Goal: Information Seeking & Learning: Check status

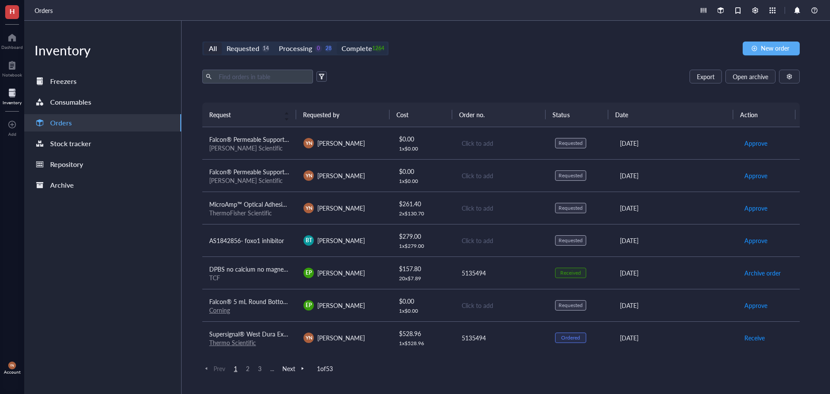
click at [363, 46] on div "Complete" at bounding box center [356, 48] width 30 height 12
click at [337, 42] on input "Complete 1264" at bounding box center [337, 42] width 0 height 0
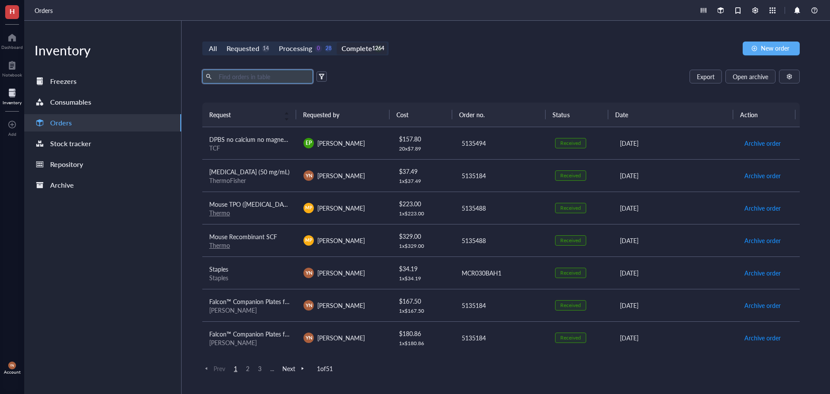
click at [230, 80] on input "text" at bounding box center [262, 76] width 94 height 13
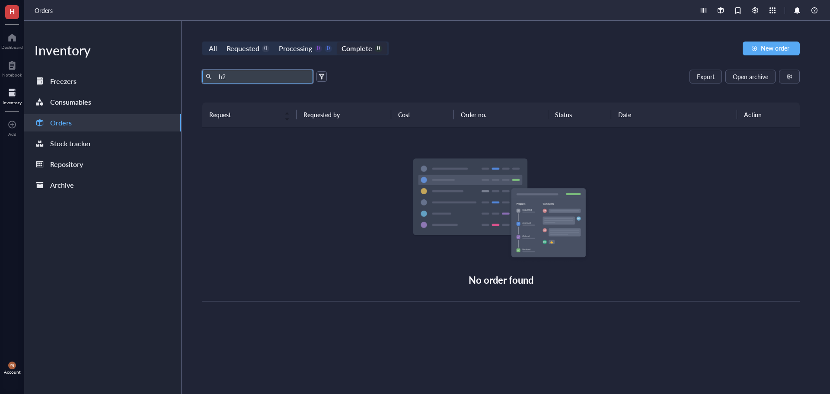
type input "h"
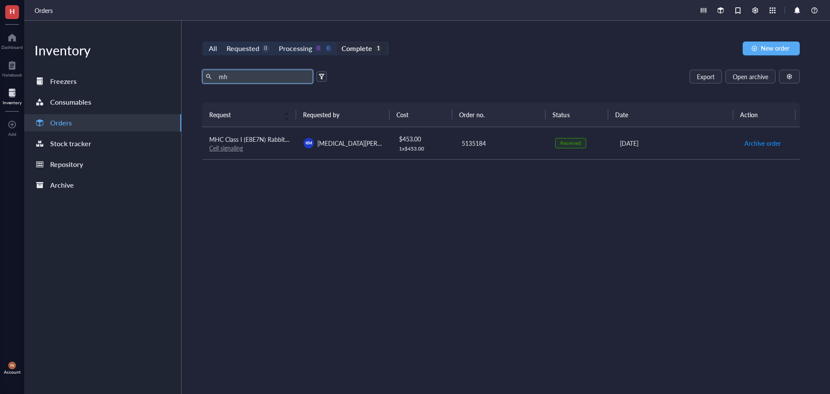
type input "m"
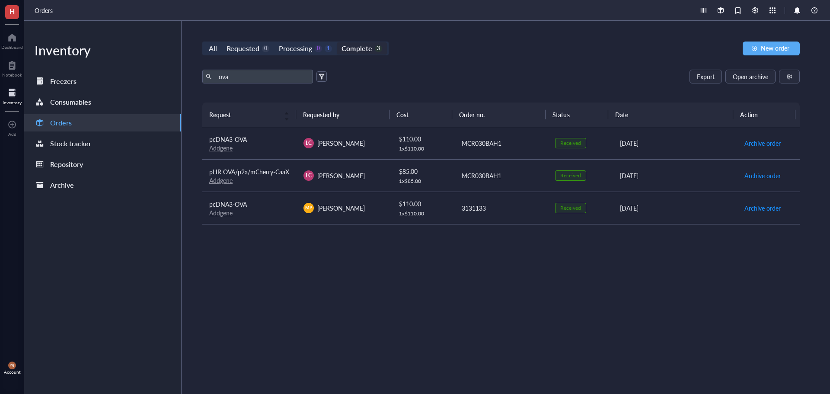
click at [264, 169] on span "pHR OVA/p2a/mCherry-CaaX" at bounding box center [249, 171] width 80 height 9
drag, startPoint x: 240, startPoint y: 73, endPoint x: 210, endPoint y: 74, distance: 29.4
click at [210, 74] on span "ova" at bounding box center [257, 77] width 111 height 14
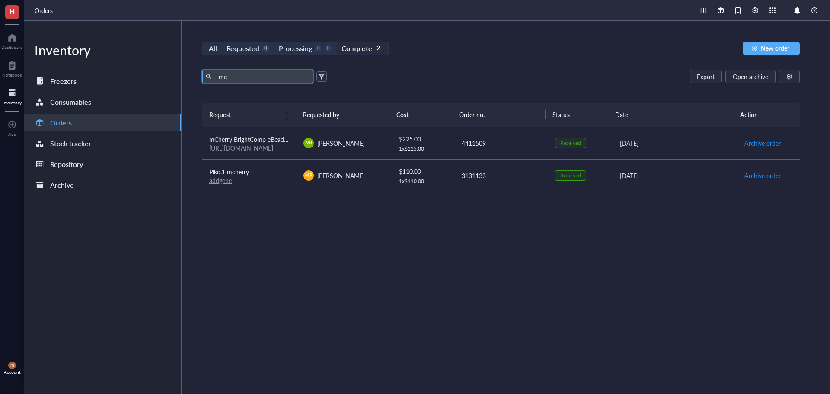
type input "m"
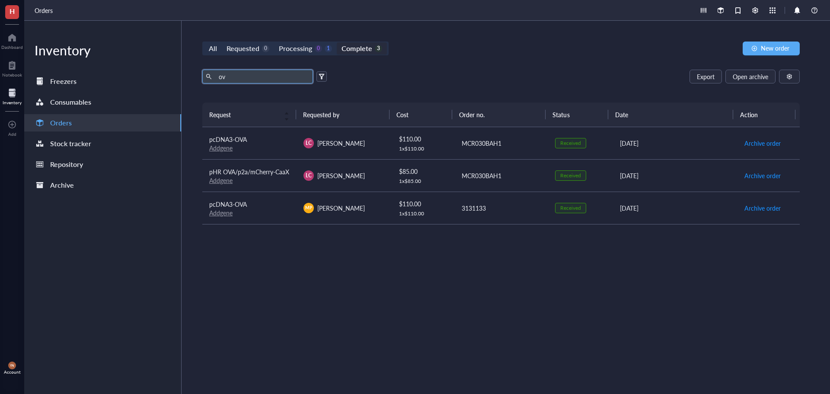
type input "o"
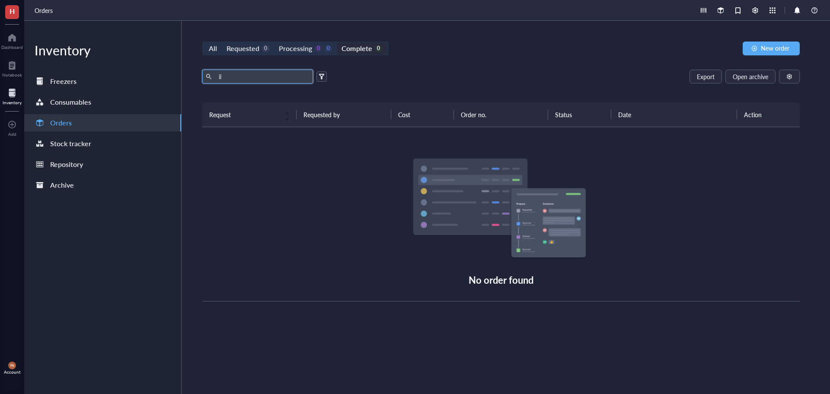
type input "i"
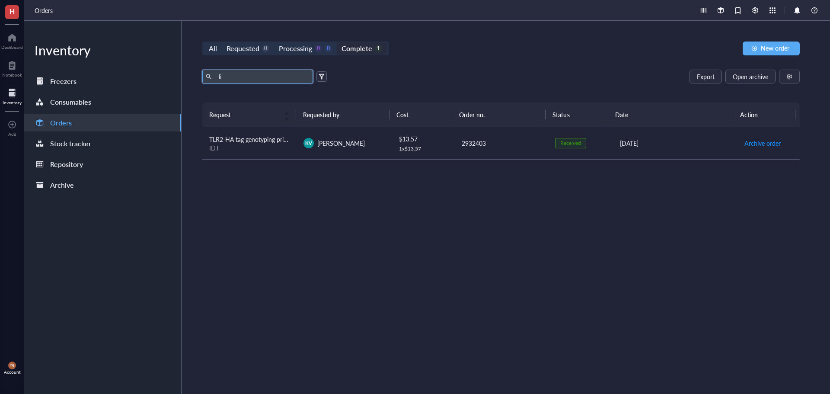
type input "l"
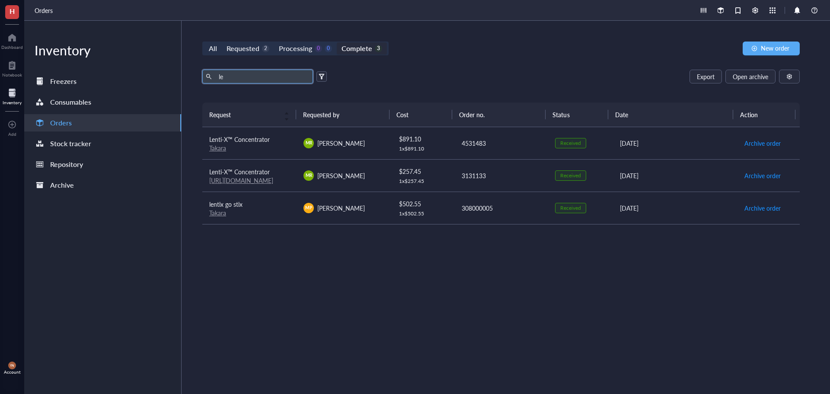
type input "l"
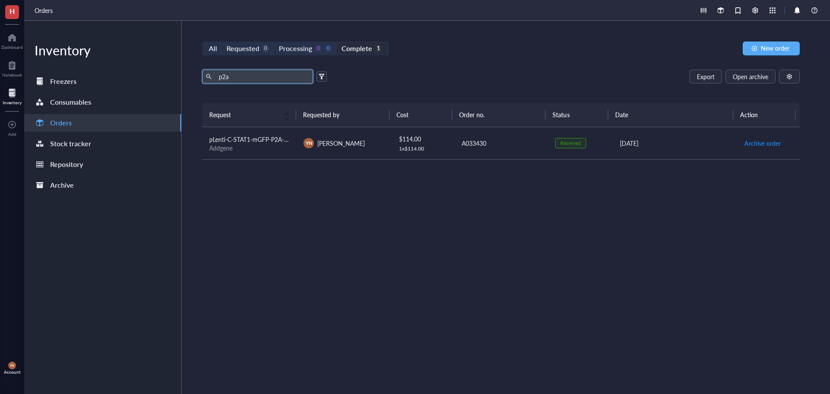
type input "p2a"
click at [266, 146] on div "Addgene" at bounding box center [249, 148] width 80 height 8
drag, startPoint x: 231, startPoint y: 80, endPoint x: 187, endPoint y: 81, distance: 44.1
click at [188, 81] on div "All Requested 0 Processing 0 0 Complete 1 New order p2a Export Open archive Req…" at bounding box center [500, 207] width 639 height 373
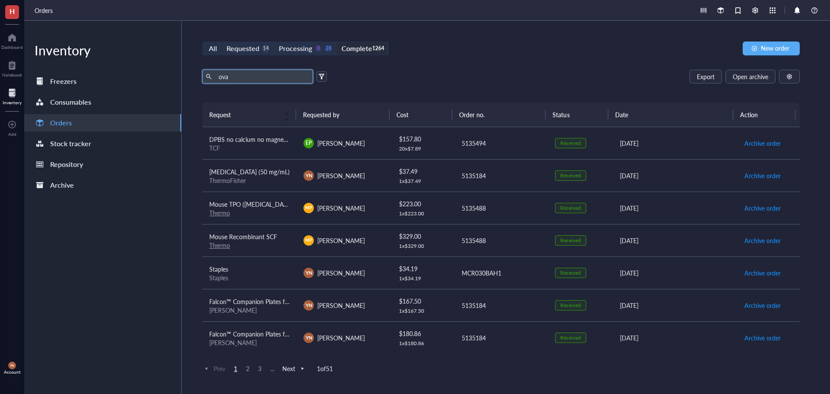
type input "ova"
